Goal: Browse casually

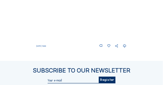
scroll to position [358, 0]
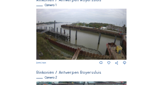
scroll to position [41, 0]
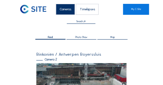
click at [31, 48] on div "Feed Photo Show Map Search Fullscreen" at bounding box center [81, 34] width 122 height 29
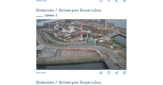
scroll to position [259, 0]
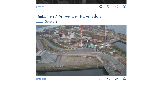
click at [70, 49] on img at bounding box center [81, 50] width 90 height 51
